Goal: Find specific page/section: Find specific page/section

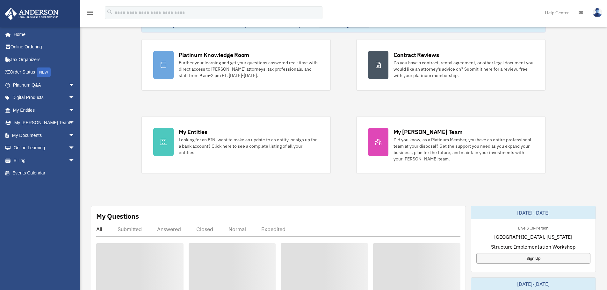
scroll to position [64, 0]
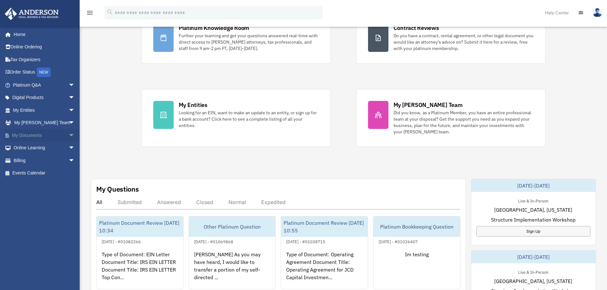
click at [68, 134] on span "arrow_drop_down" at bounding box center [74, 135] width 13 height 13
click at [68, 85] on span "arrow_drop_down" at bounding box center [74, 85] width 13 height 13
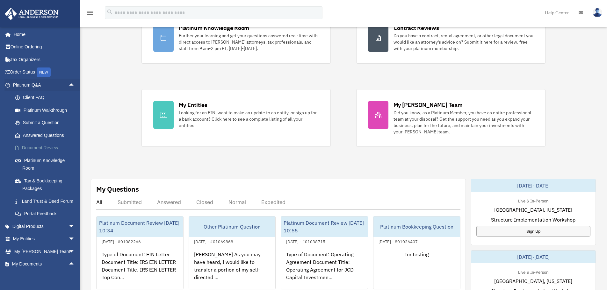
click at [57, 147] on link "Document Review" at bounding box center [47, 148] width 76 height 13
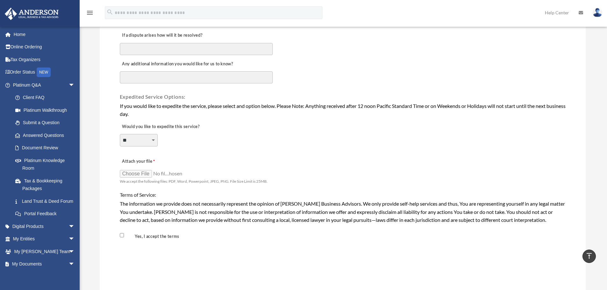
scroll to position [446, 0]
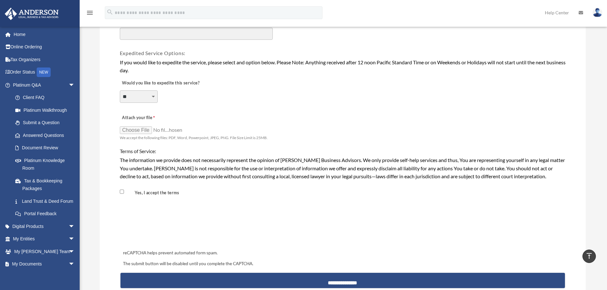
click at [151, 94] on select "**********" at bounding box center [139, 96] width 38 height 12
